Goal: Task Accomplishment & Management: Complete application form

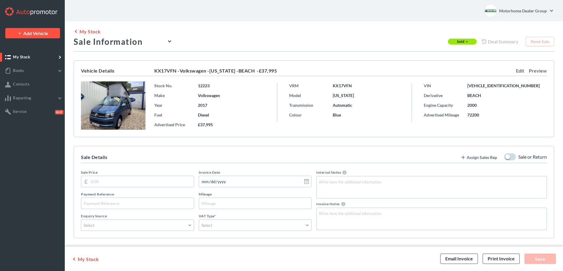
type input "36160.00"
type input "[DATE]"
type input "KX17VFN"
type input "72200"
type input "[PERSON_NAME]"
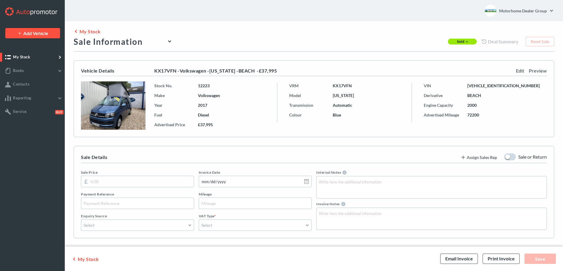
type input "Dance"
type input "07572555692"
type input "[PERSON_NAME][EMAIL_ADDRESS][DOMAIN_NAME]"
type input "[STREET_ADDRESS]"
type input "[GEOGRAPHIC_DATA]"
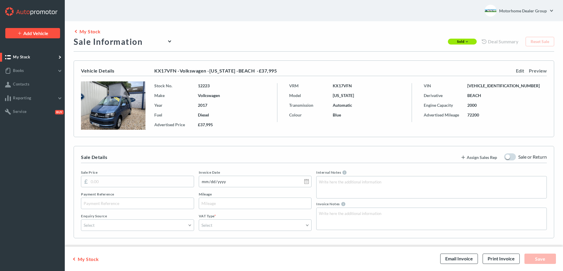
type input "[GEOGRAPHIC_DATA]"
type input "BH23 4DW"
type input "[DATE]"
type input "12:00"
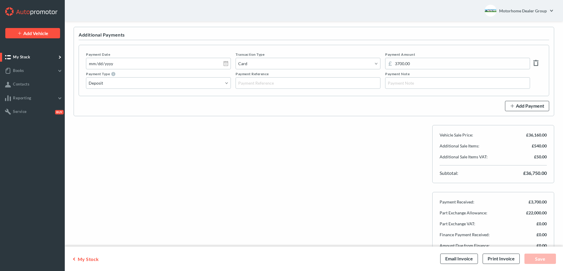
scroll to position [933, 0]
